Goal: Navigation & Orientation: Find specific page/section

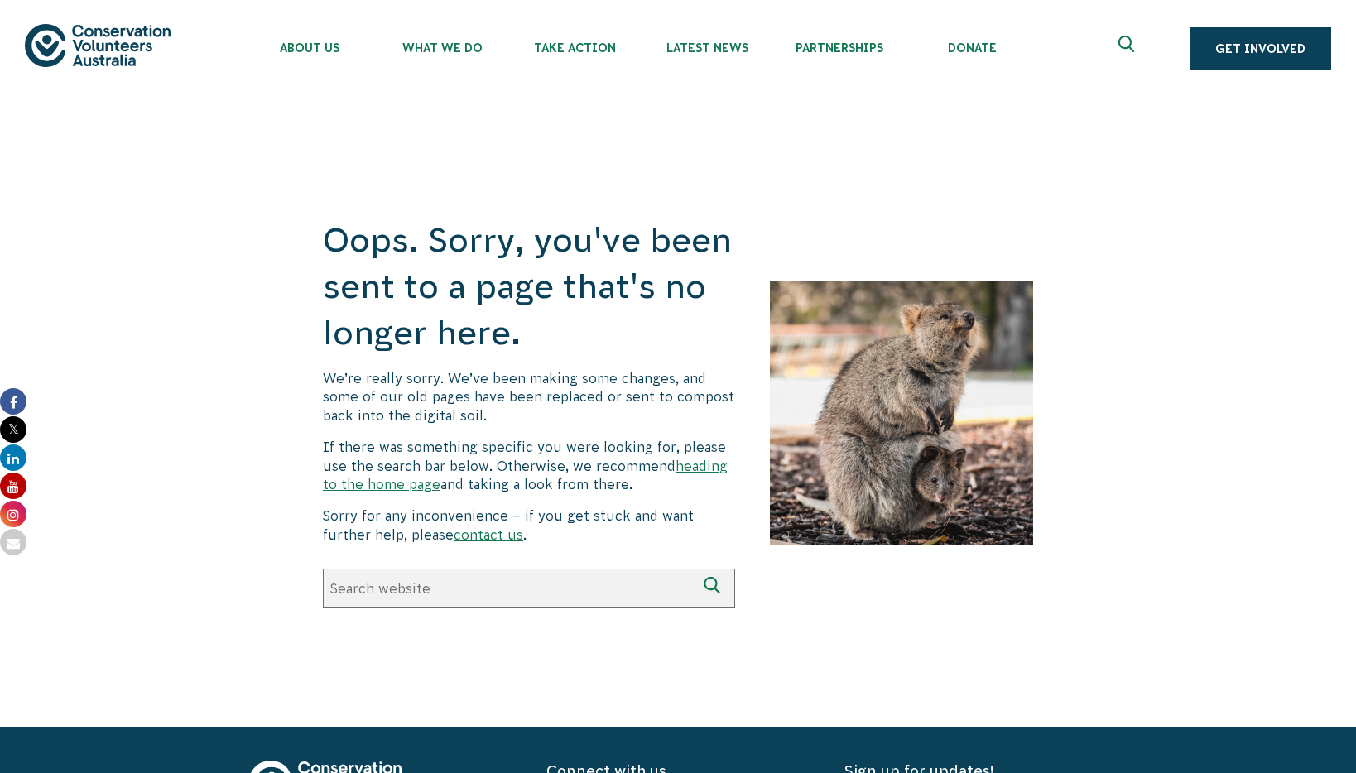
click at [118, 52] on img at bounding box center [98, 45] width 146 height 42
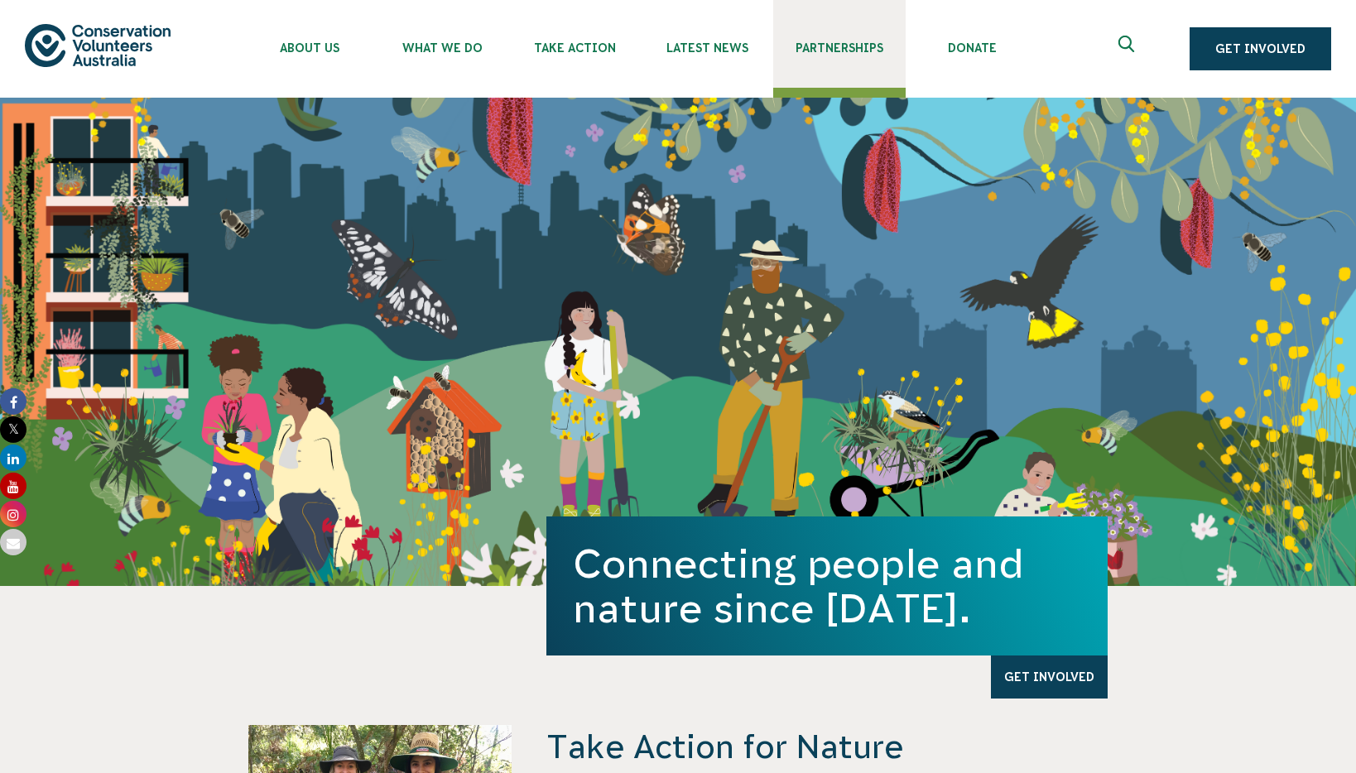
click at [839, 49] on span "Partnerships" at bounding box center [839, 47] width 132 height 13
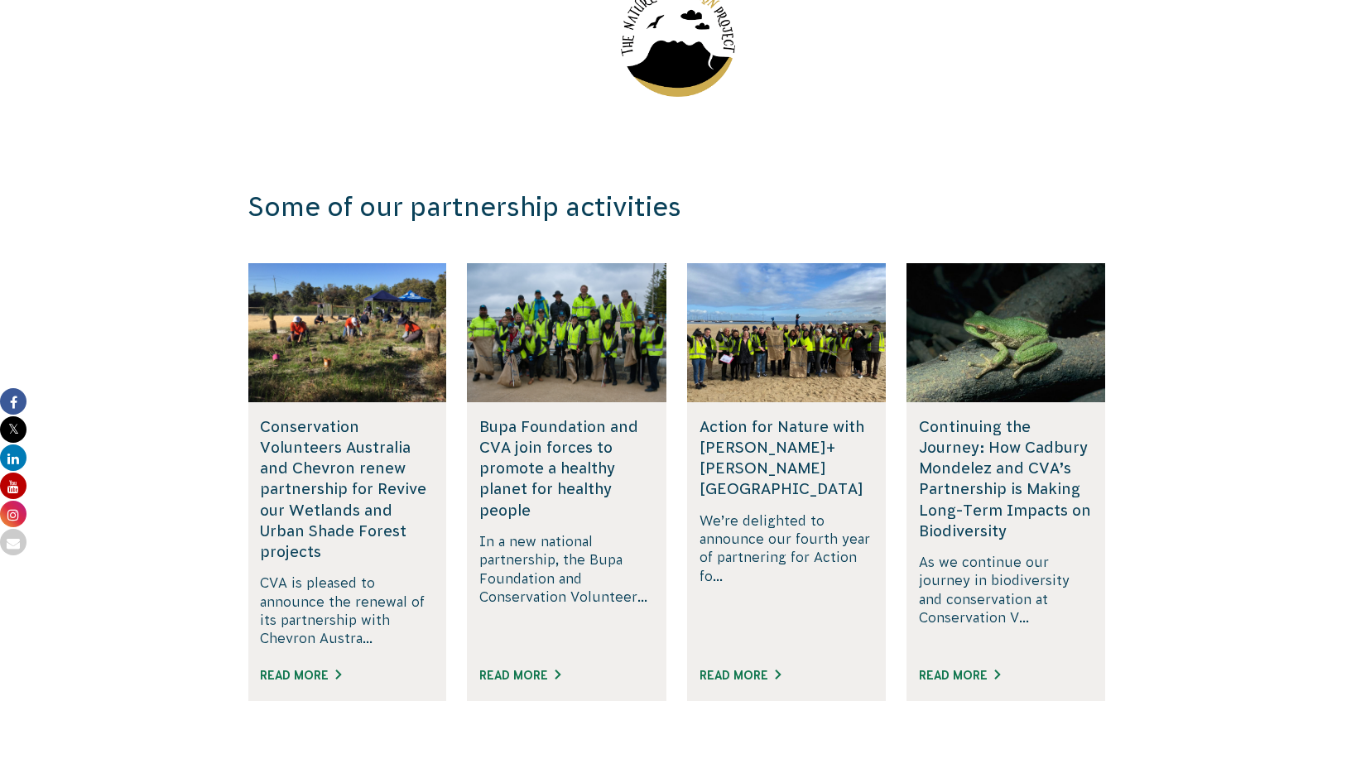
scroll to position [2655, 0]
